Goal: Task Accomplishment & Management: Manage account settings

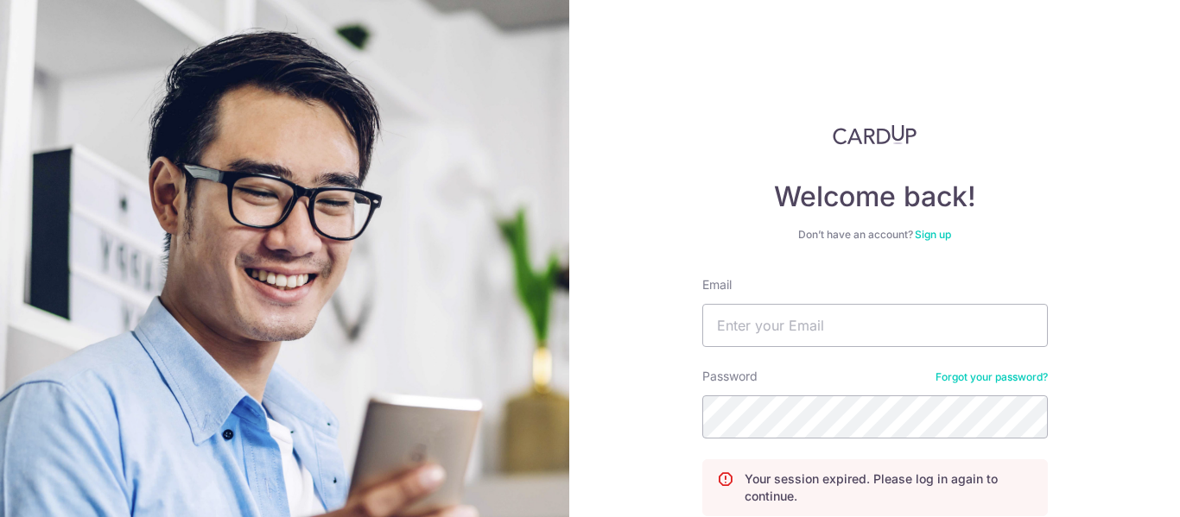
scroll to position [153, 0]
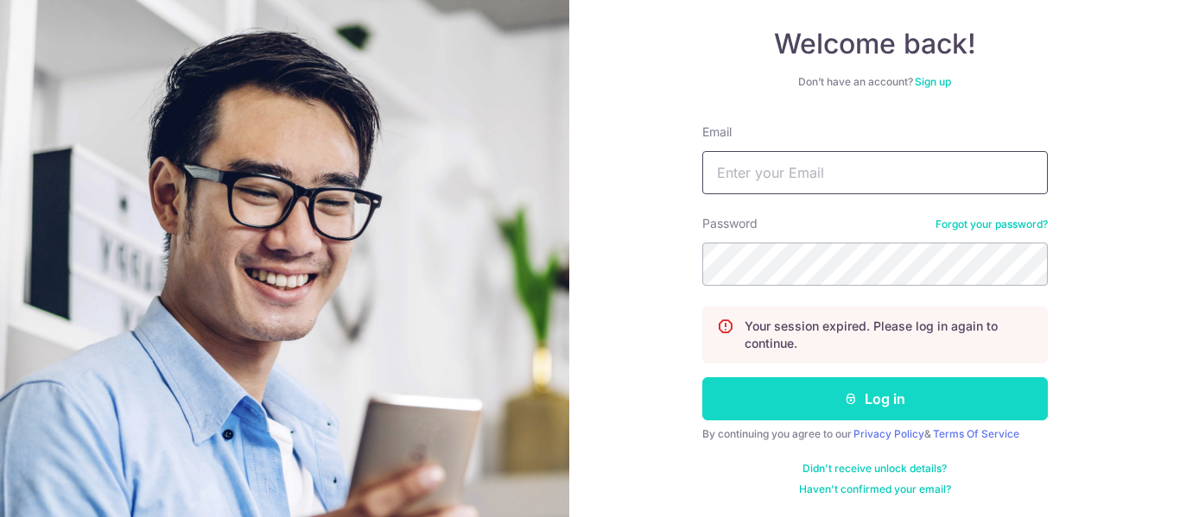
type input "[EMAIL_ADDRESS][DOMAIN_NAME]"
drag, startPoint x: 879, startPoint y: 409, endPoint x: 894, endPoint y: 409, distance: 14.7
click at [879, 409] on button "Log in" at bounding box center [875, 398] width 346 height 43
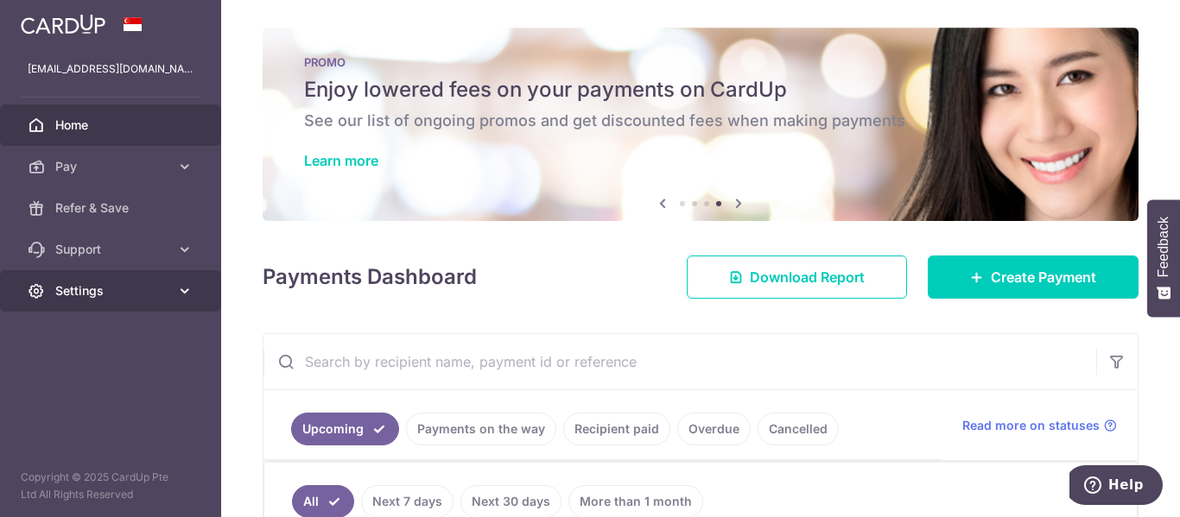
click at [177, 293] on icon at bounding box center [184, 290] width 17 height 17
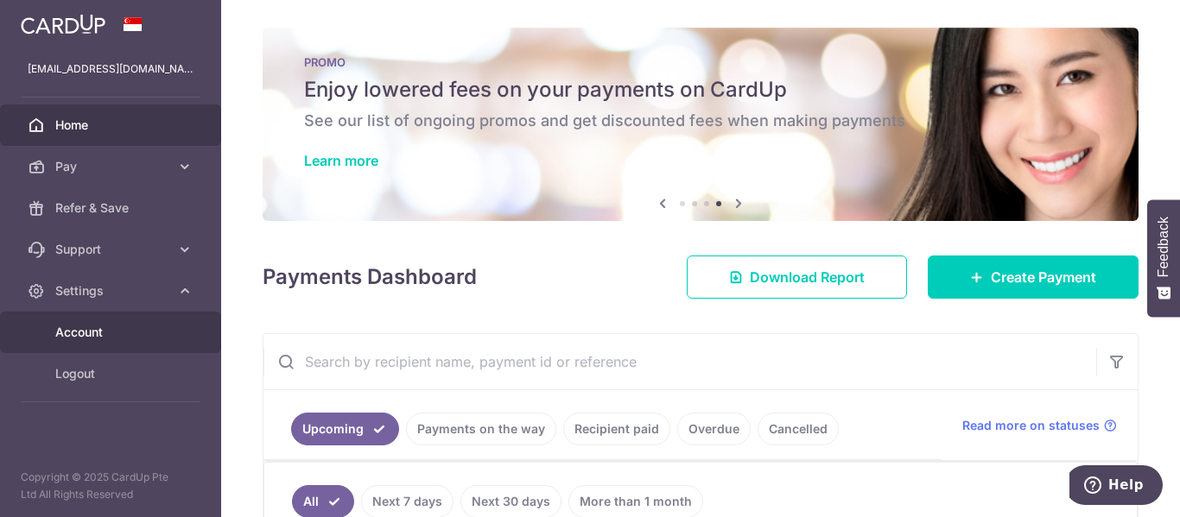
click at [88, 333] on span "Account" at bounding box center [112, 332] width 114 height 17
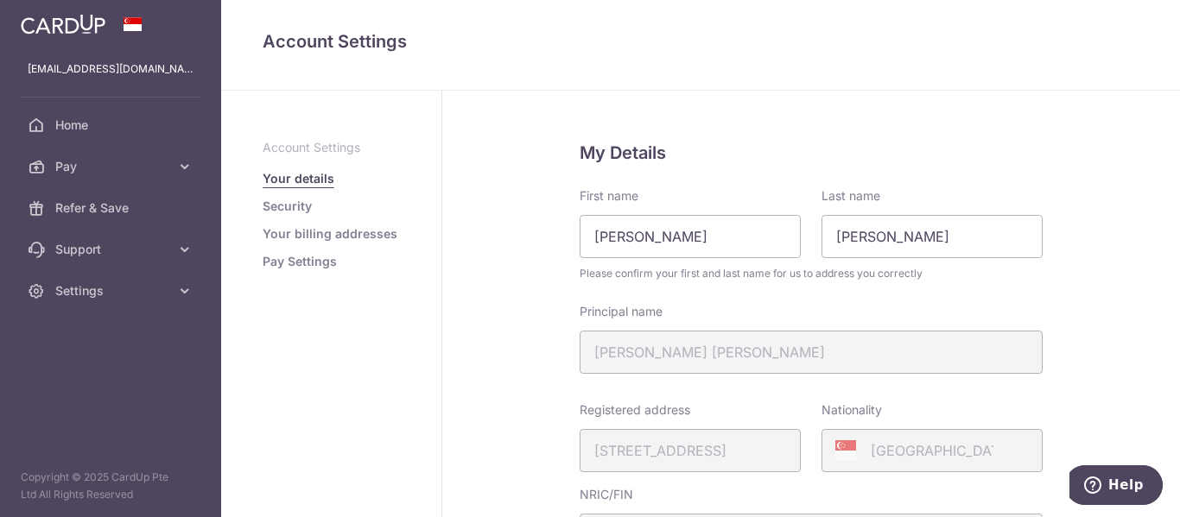
click at [297, 205] on link "Security" at bounding box center [287, 206] width 49 height 17
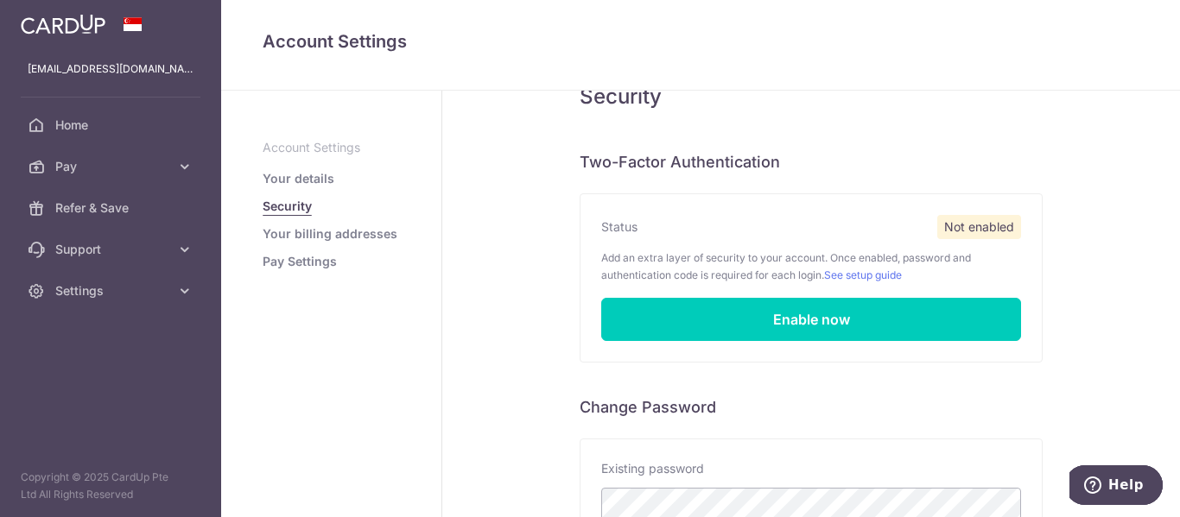
scroll to position [86, 0]
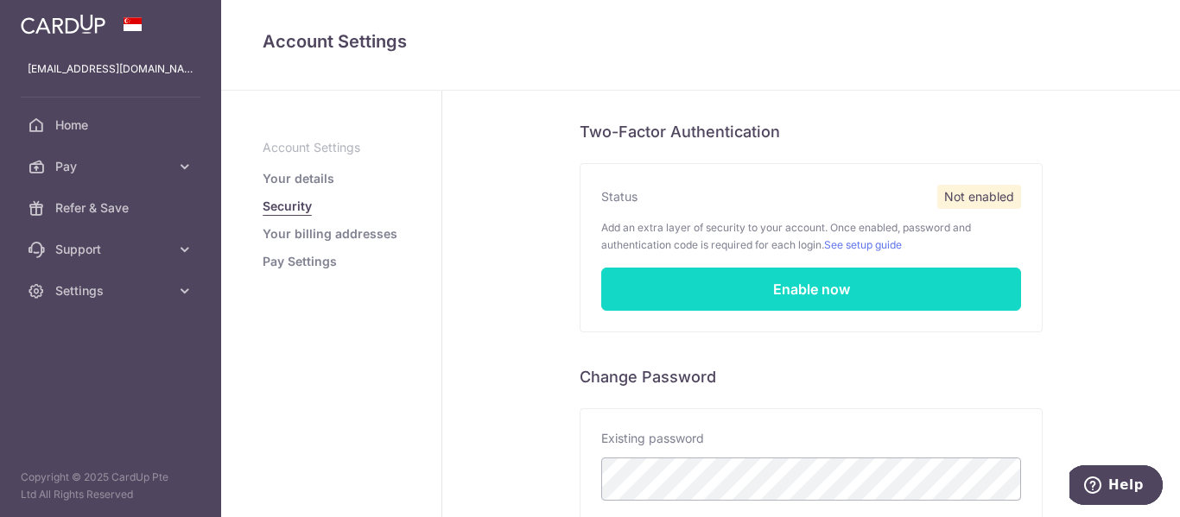
click at [796, 288] on link "Enable now" at bounding box center [811, 289] width 420 height 43
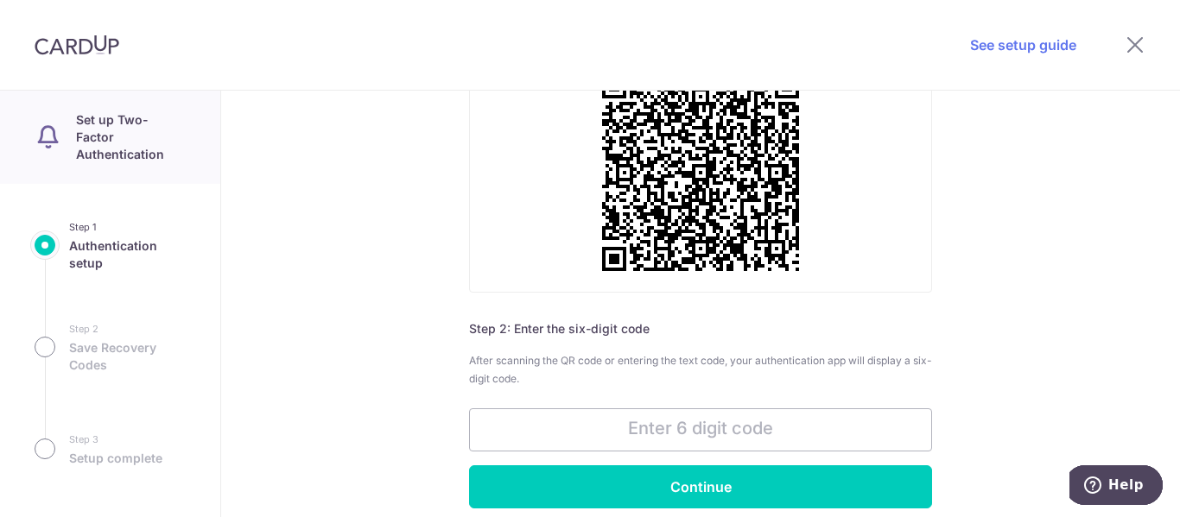
scroll to position [259, 0]
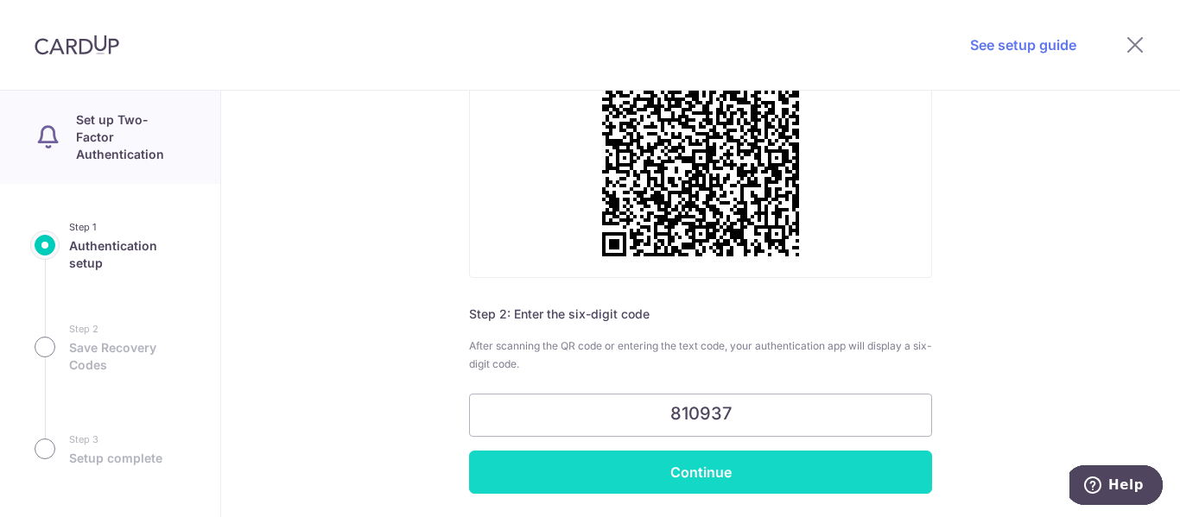
type input "810937"
click at [679, 471] on input "Continue" at bounding box center [700, 472] width 463 height 43
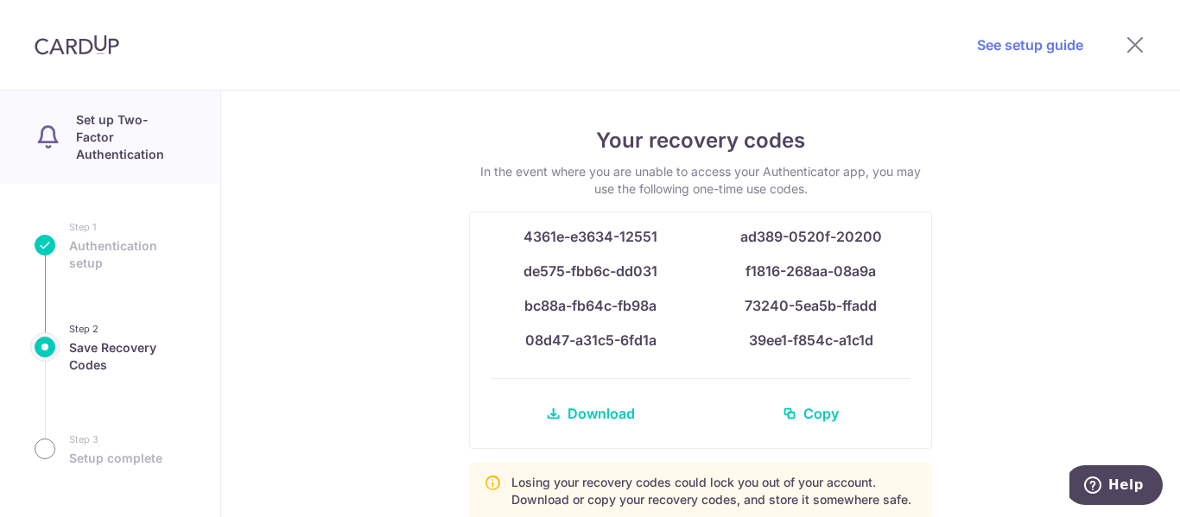
drag, startPoint x: 520, startPoint y: 235, endPoint x: 892, endPoint y: 340, distance: 386.9
click at [892, 340] on div "4361e-e3634-12551 ad389-0520f-20200 de575-fbb6c-dd031 f1816-268aa-08a9a bc88a-f…" at bounding box center [700, 330] width 461 height 236
copy div "4361e-e3634-12551 ad389-0520f-20200 de575-fbb6c-dd031 f1816-268aa-08a9a bc88a-f…"
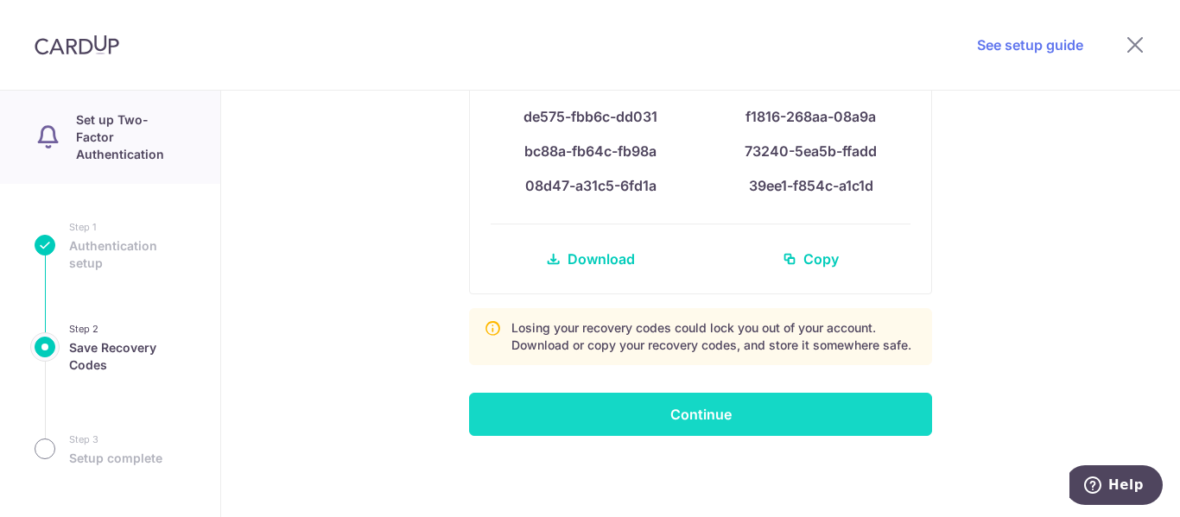
click at [745, 409] on input "Continue" at bounding box center [700, 414] width 463 height 43
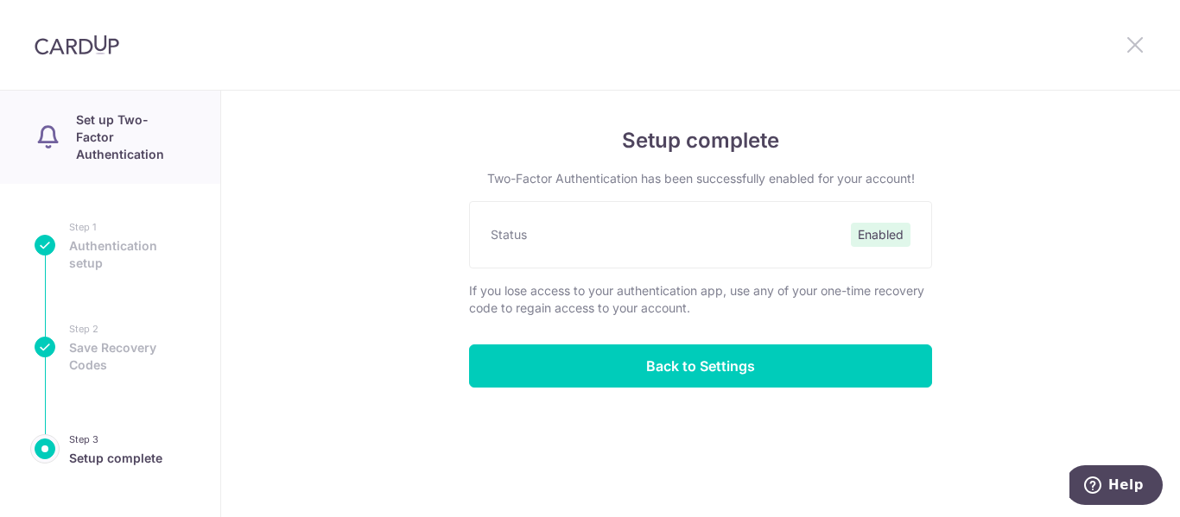
click at [1136, 40] on icon at bounding box center [1135, 45] width 21 height 22
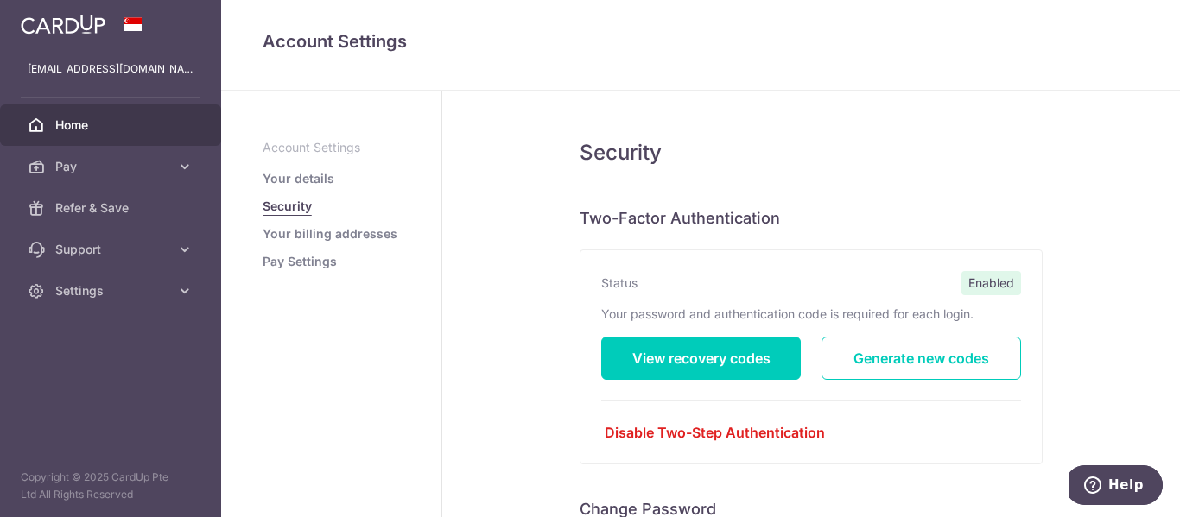
click at [83, 112] on link "Home" at bounding box center [110, 125] width 221 height 41
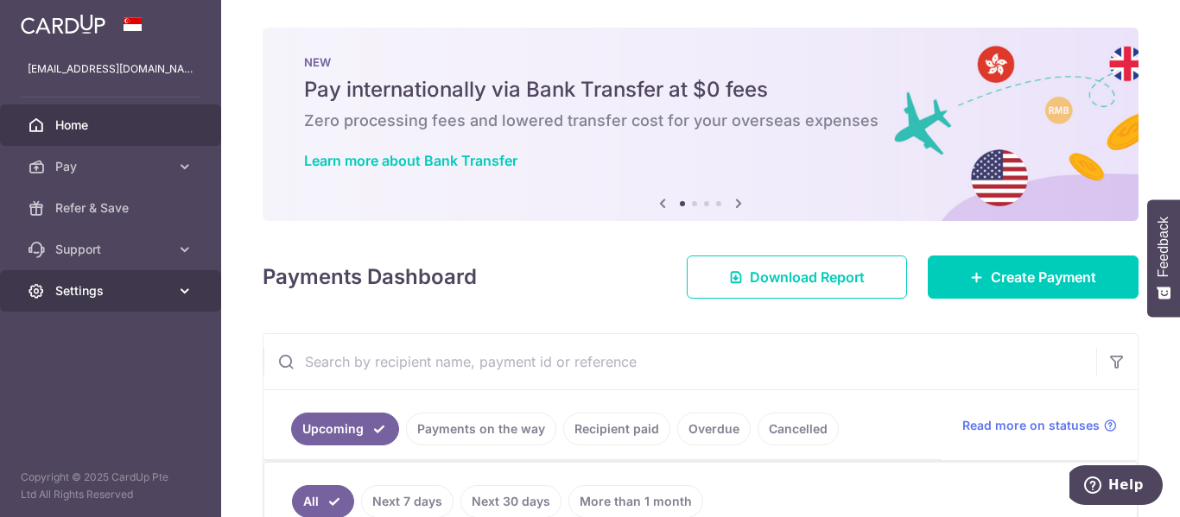
click at [187, 276] on link "Settings" at bounding box center [110, 290] width 221 height 41
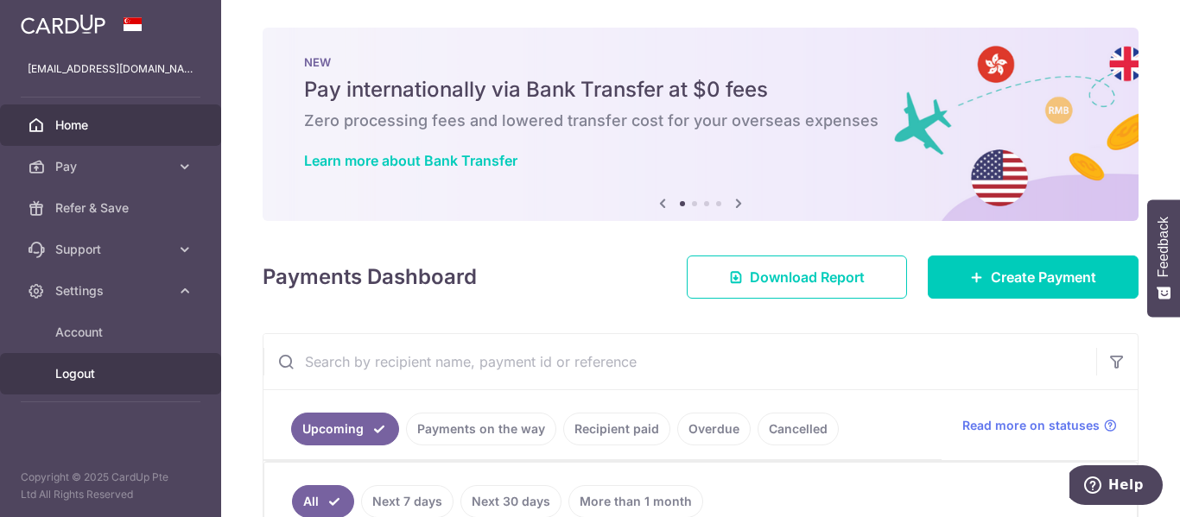
click at [70, 370] on span "Logout" at bounding box center [112, 373] width 114 height 17
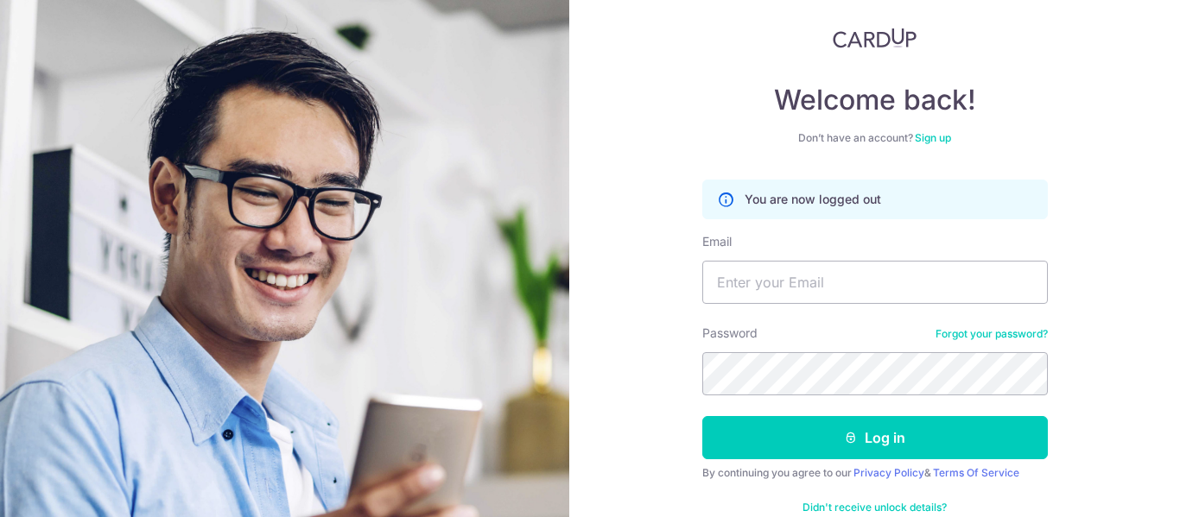
scroll to position [136, 0]
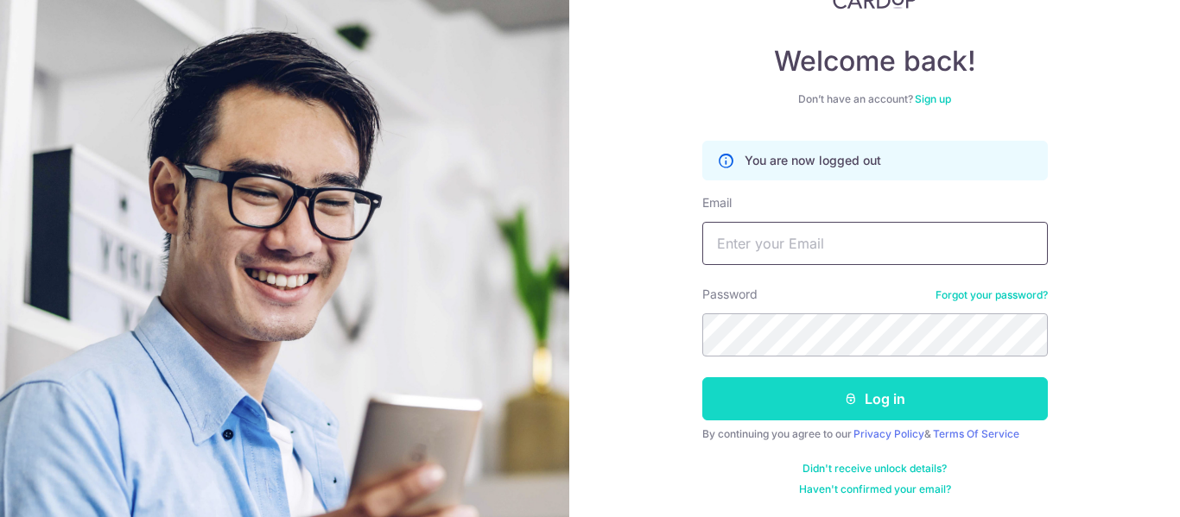
type input "bshah200@outlook.com"
click at [898, 396] on button "Log in" at bounding box center [875, 398] width 346 height 43
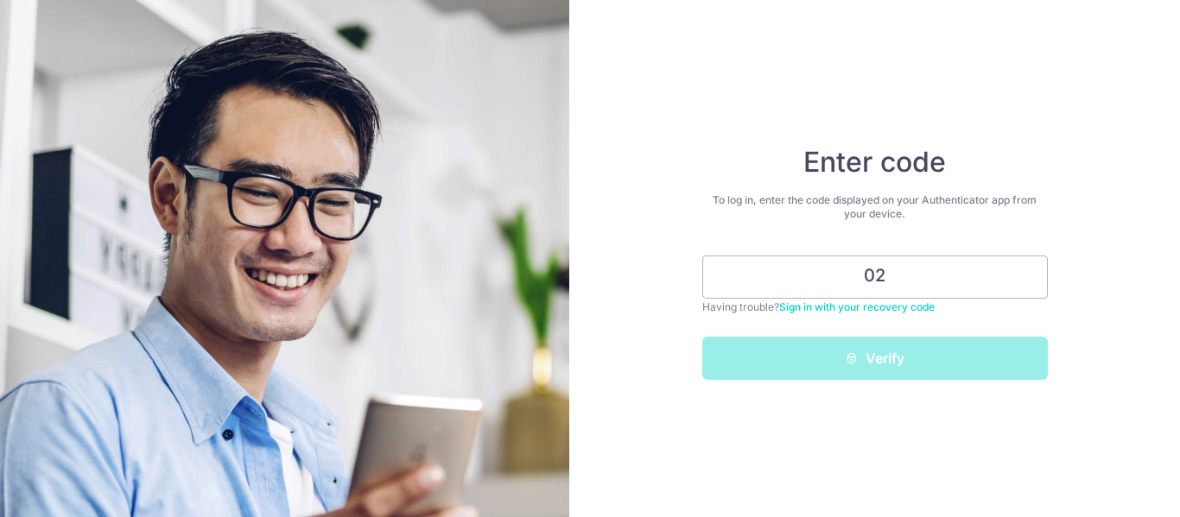
type input "0"
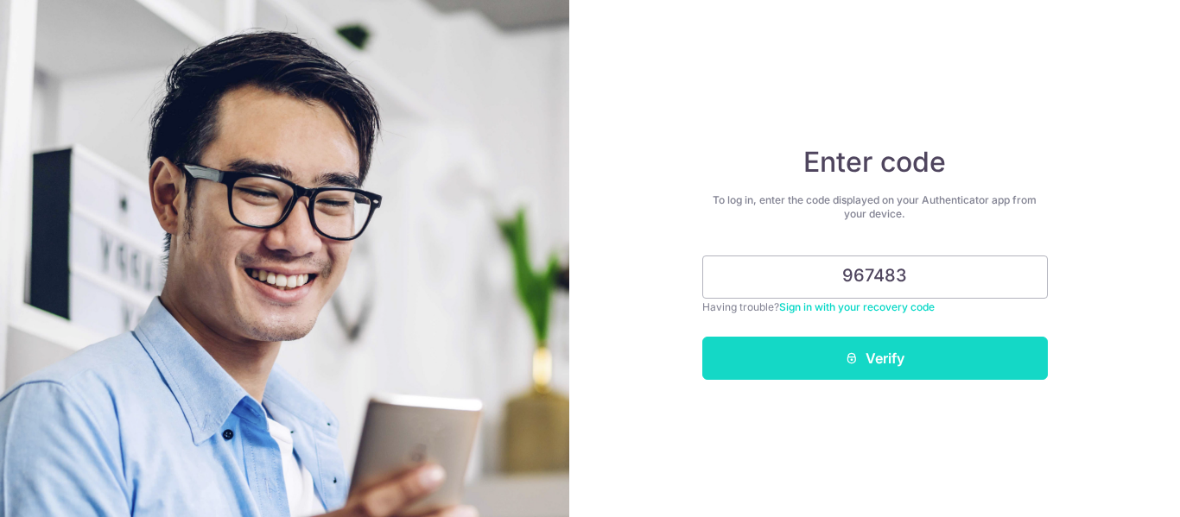
type input "967483"
click at [867, 347] on button "Verify" at bounding box center [875, 358] width 346 height 43
